Goal: Check status: Check status

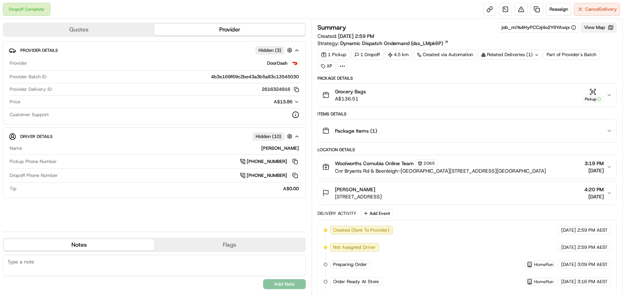
click at [592, 28] on button "View Map" at bounding box center [599, 27] width 36 height 10
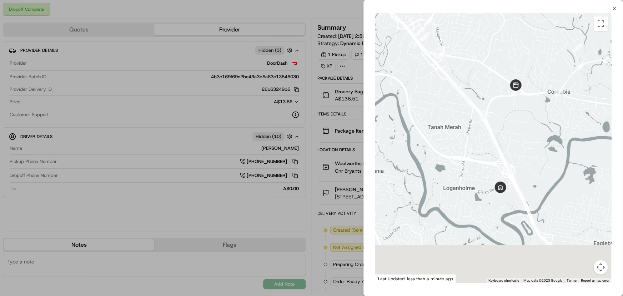
drag, startPoint x: 491, startPoint y: 212, endPoint x: 496, endPoint y: 173, distance: 39.5
click at [497, 167] on div at bounding box center [493, 148] width 236 height 270
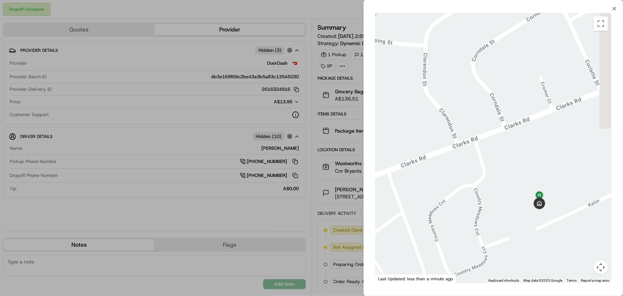
drag, startPoint x: 523, startPoint y: 199, endPoint x: 484, endPoint y: 154, distance: 59.0
click at [484, 154] on div at bounding box center [493, 148] width 236 height 270
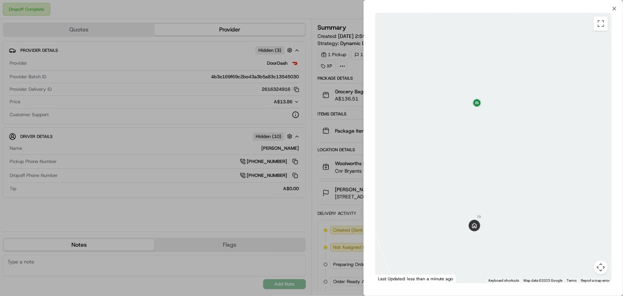
click at [311, 171] on div at bounding box center [311, 148] width 623 height 296
